Goal: Transaction & Acquisition: Subscribe to service/newsletter

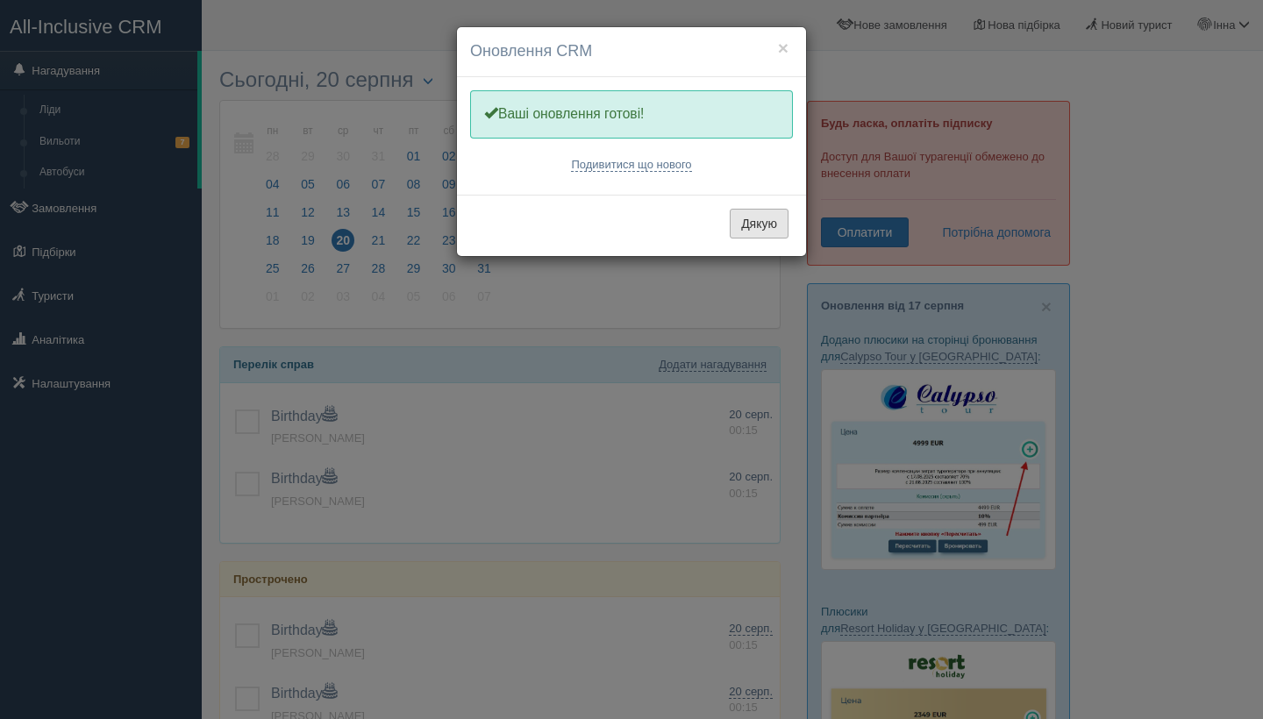
click at [776, 228] on button "Дякую" at bounding box center [759, 224] width 59 height 30
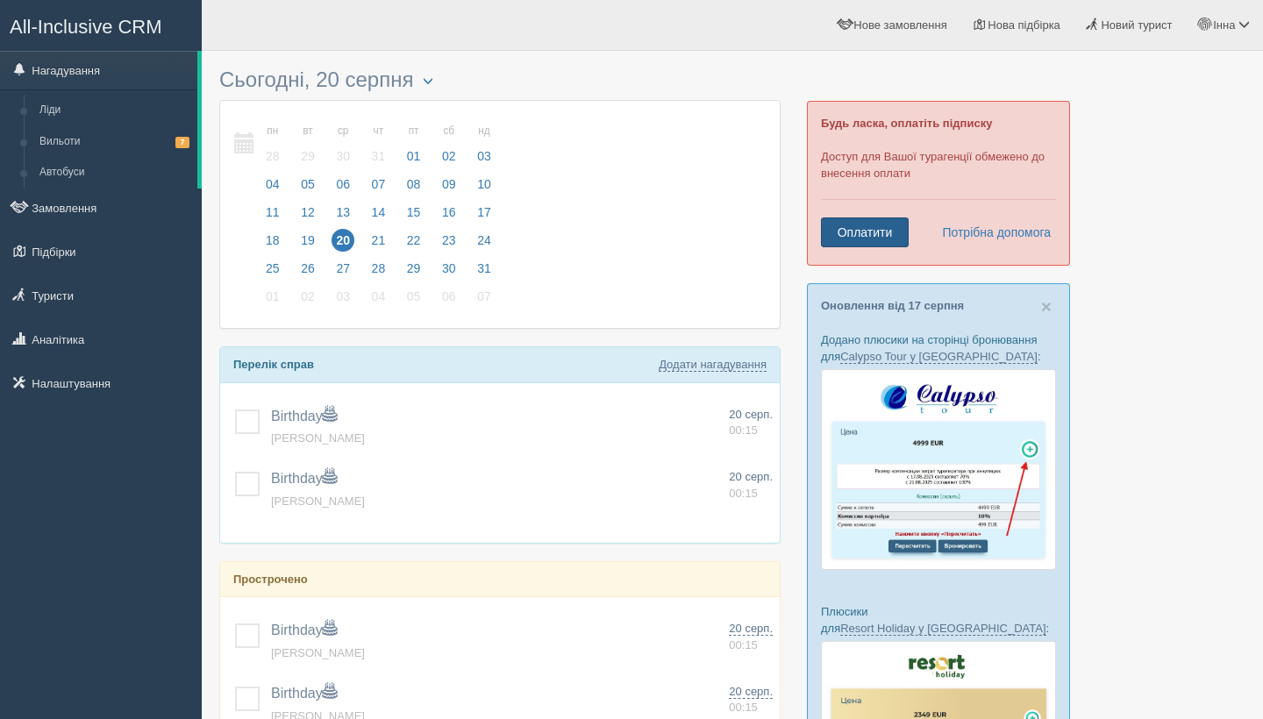
click at [861, 237] on link "Оплатити" at bounding box center [865, 232] width 88 height 30
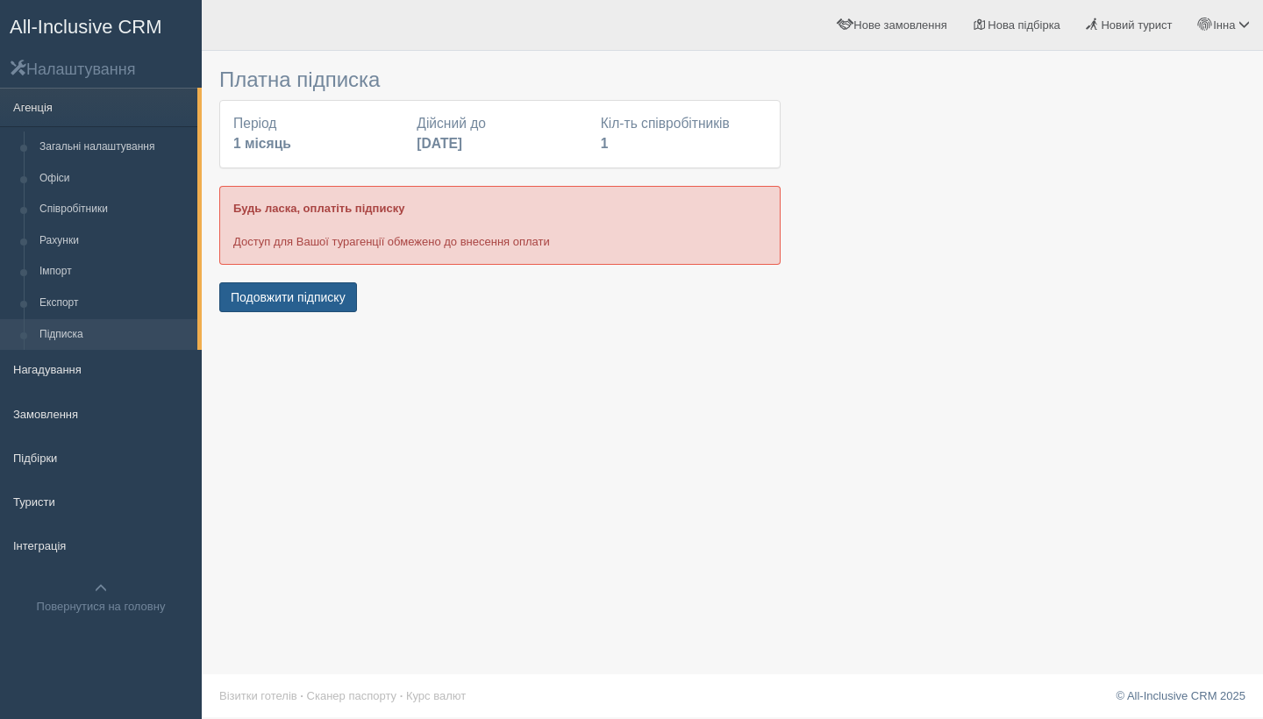
click at [322, 297] on button "Подовжити підписку" at bounding box center [288, 297] width 138 height 30
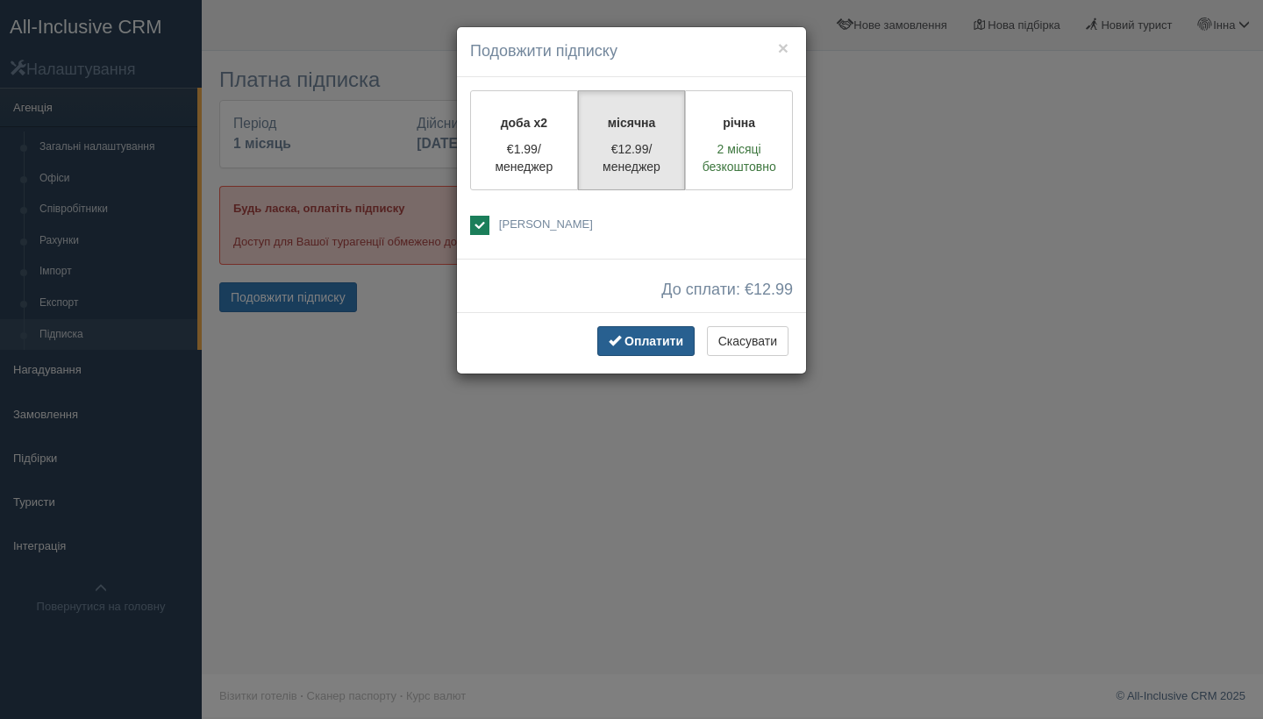
click at [635, 343] on span "Оплатити" at bounding box center [653, 341] width 59 height 14
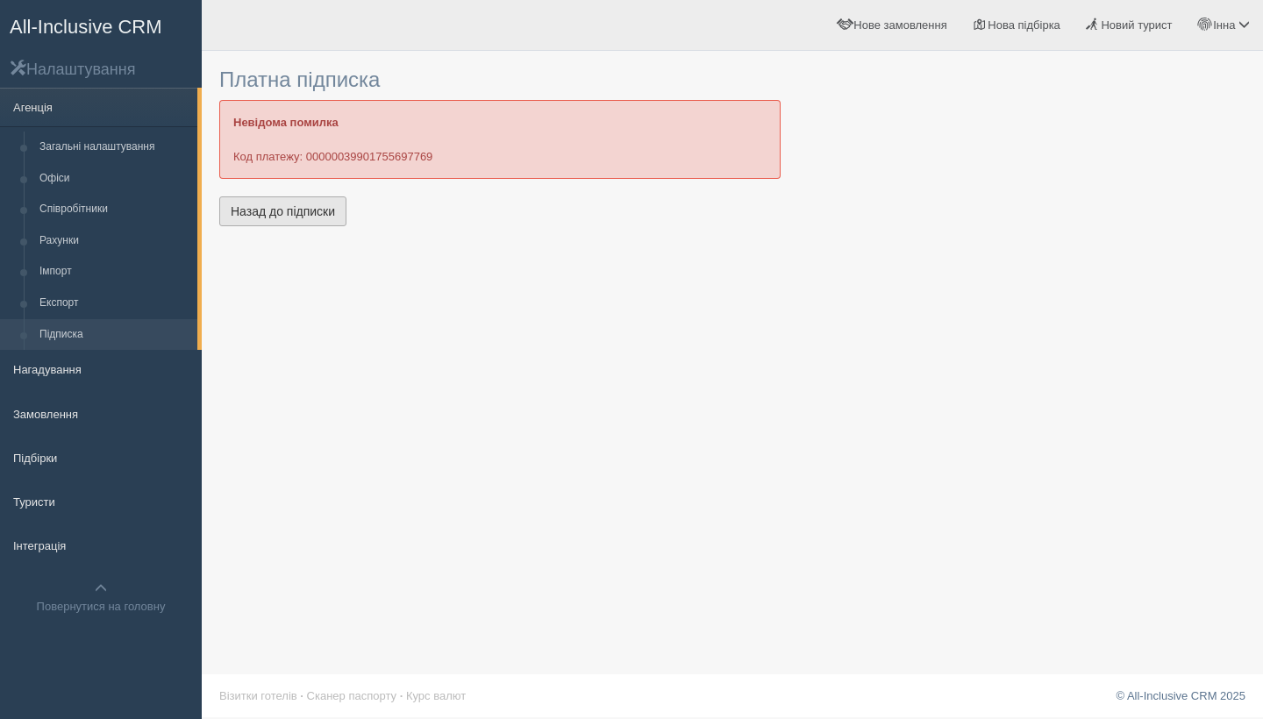
click at [311, 213] on link "Назад до підписки" at bounding box center [282, 211] width 127 height 30
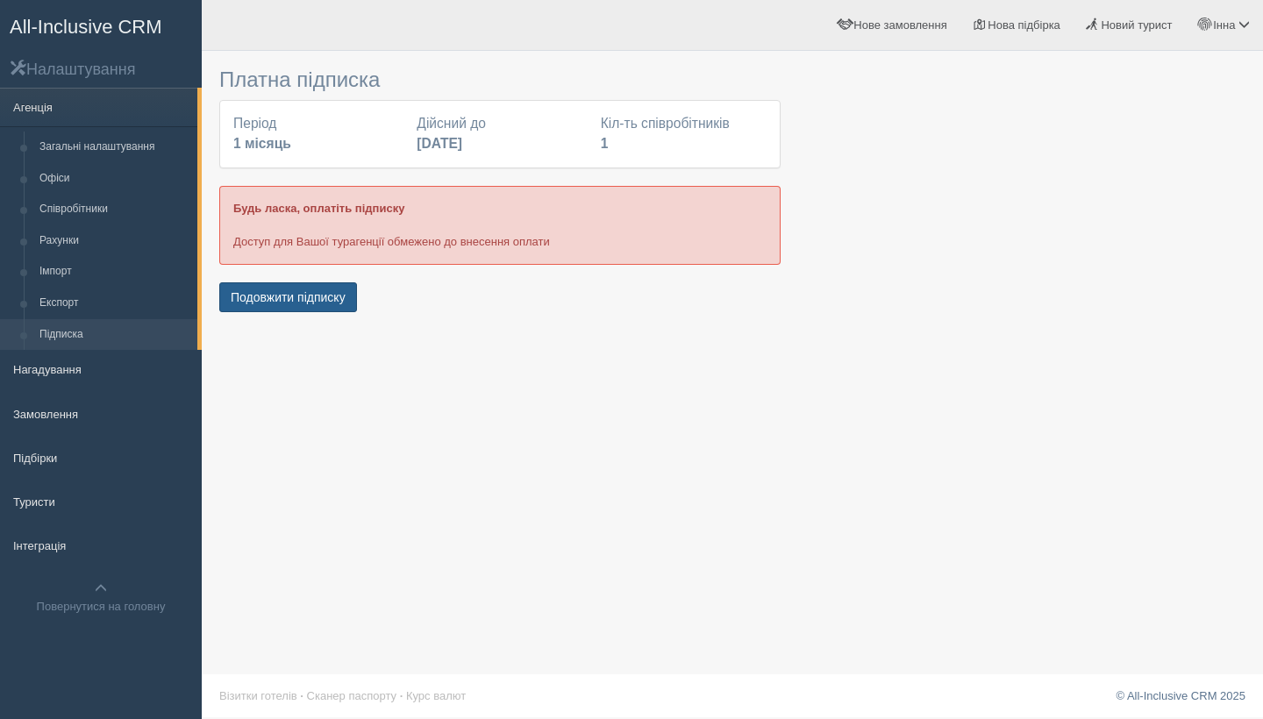
click at [299, 297] on button "Подовжити підписку" at bounding box center [288, 297] width 138 height 30
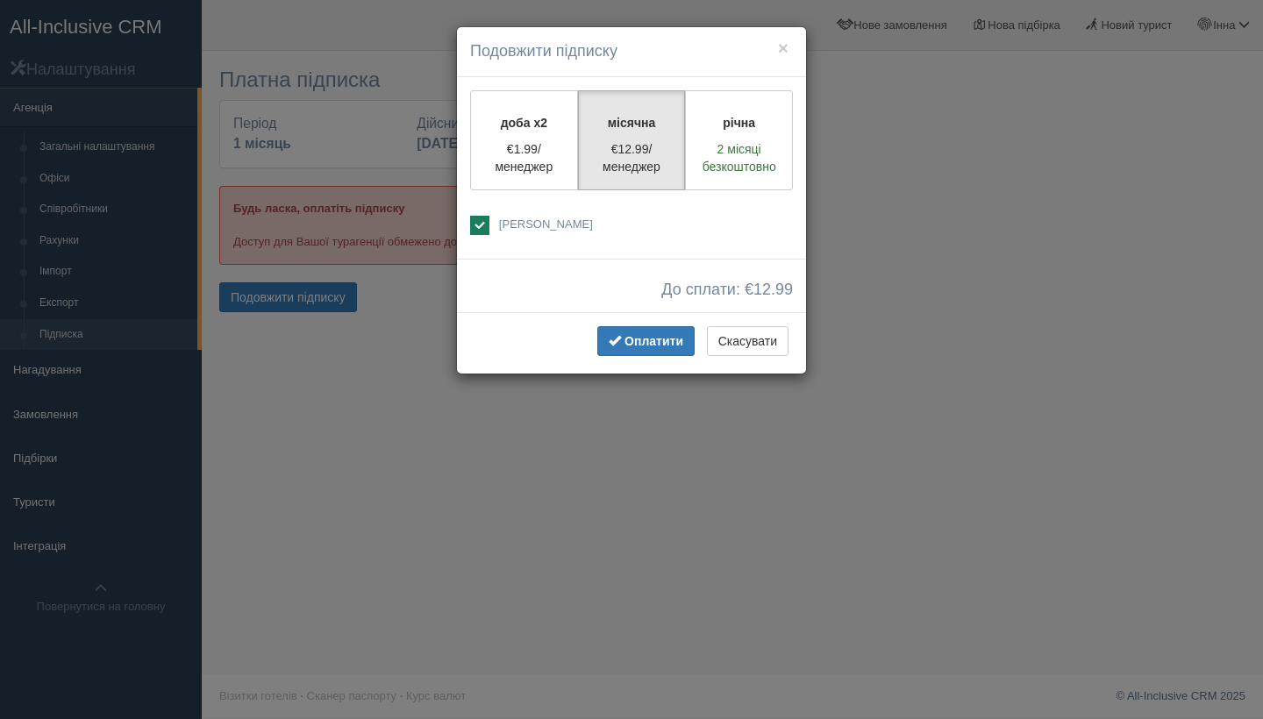
click at [659, 324] on div "Оплатити Скасувати" at bounding box center [631, 342] width 349 height 61
click at [660, 336] on span "Оплатити" at bounding box center [653, 341] width 59 height 14
